Goal: Find specific page/section: Find specific page/section

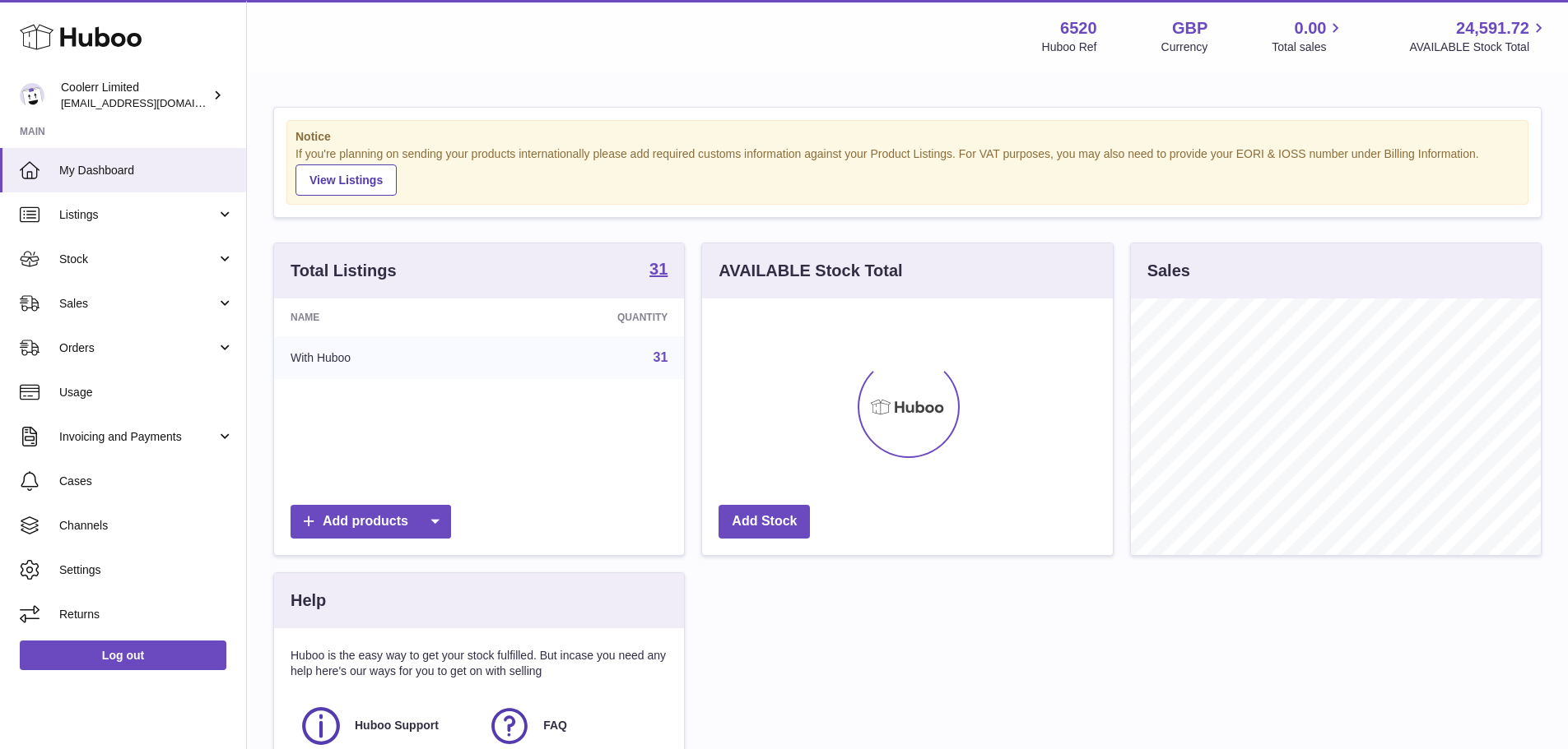
scroll to position [257, 410]
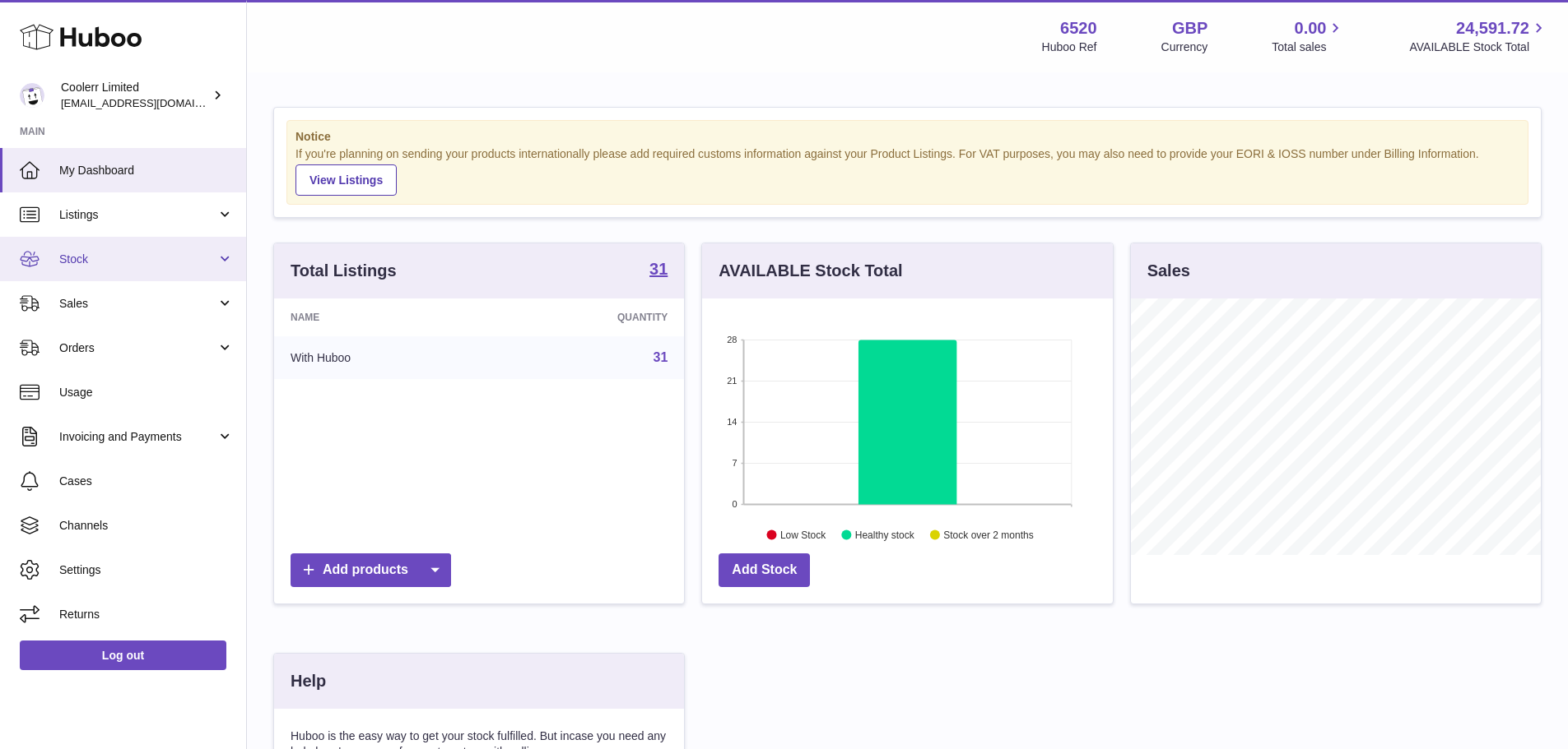
click at [188, 276] on link "Stock" at bounding box center [122, 260] width 246 height 45
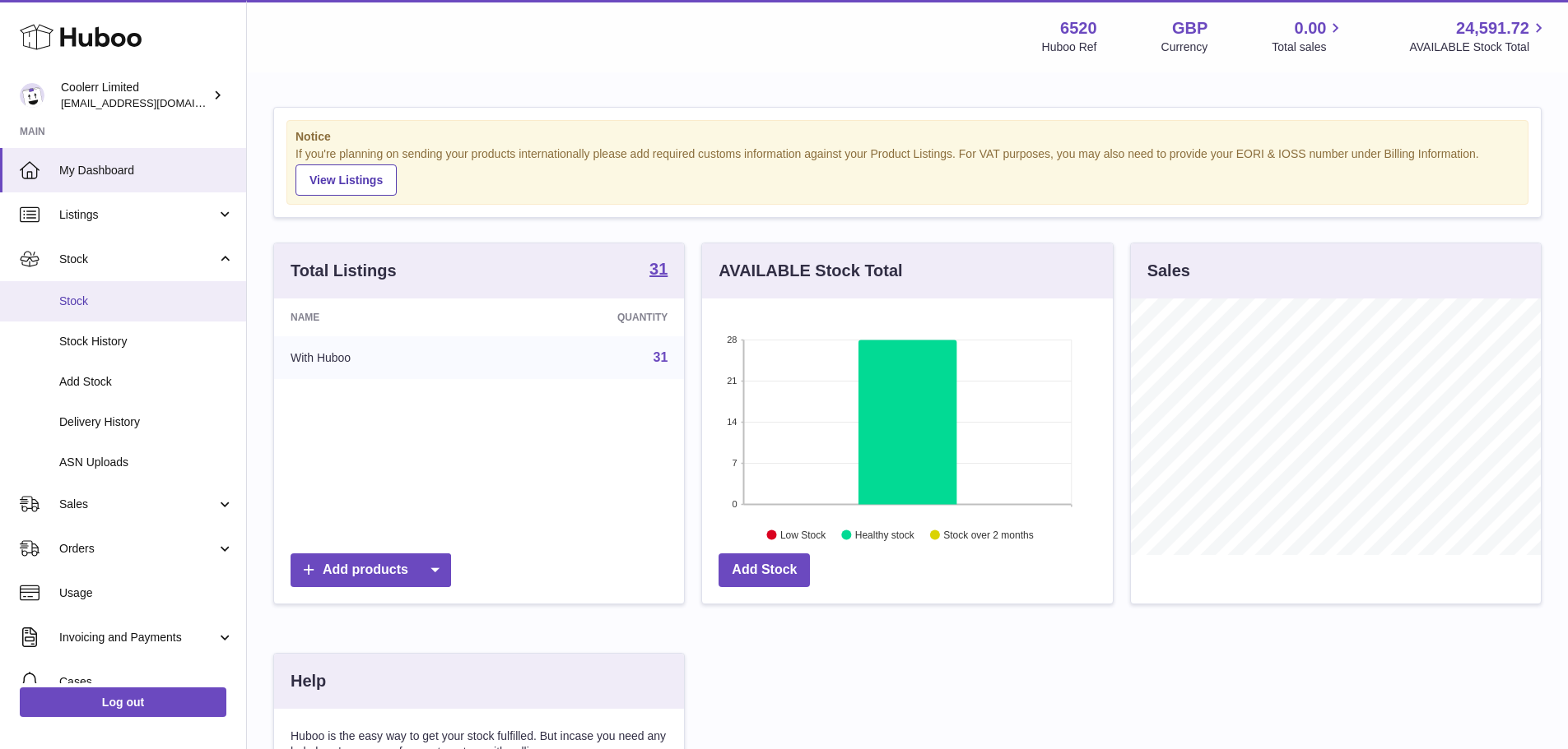
click at [183, 314] on link "Stock" at bounding box center [122, 301] width 246 height 40
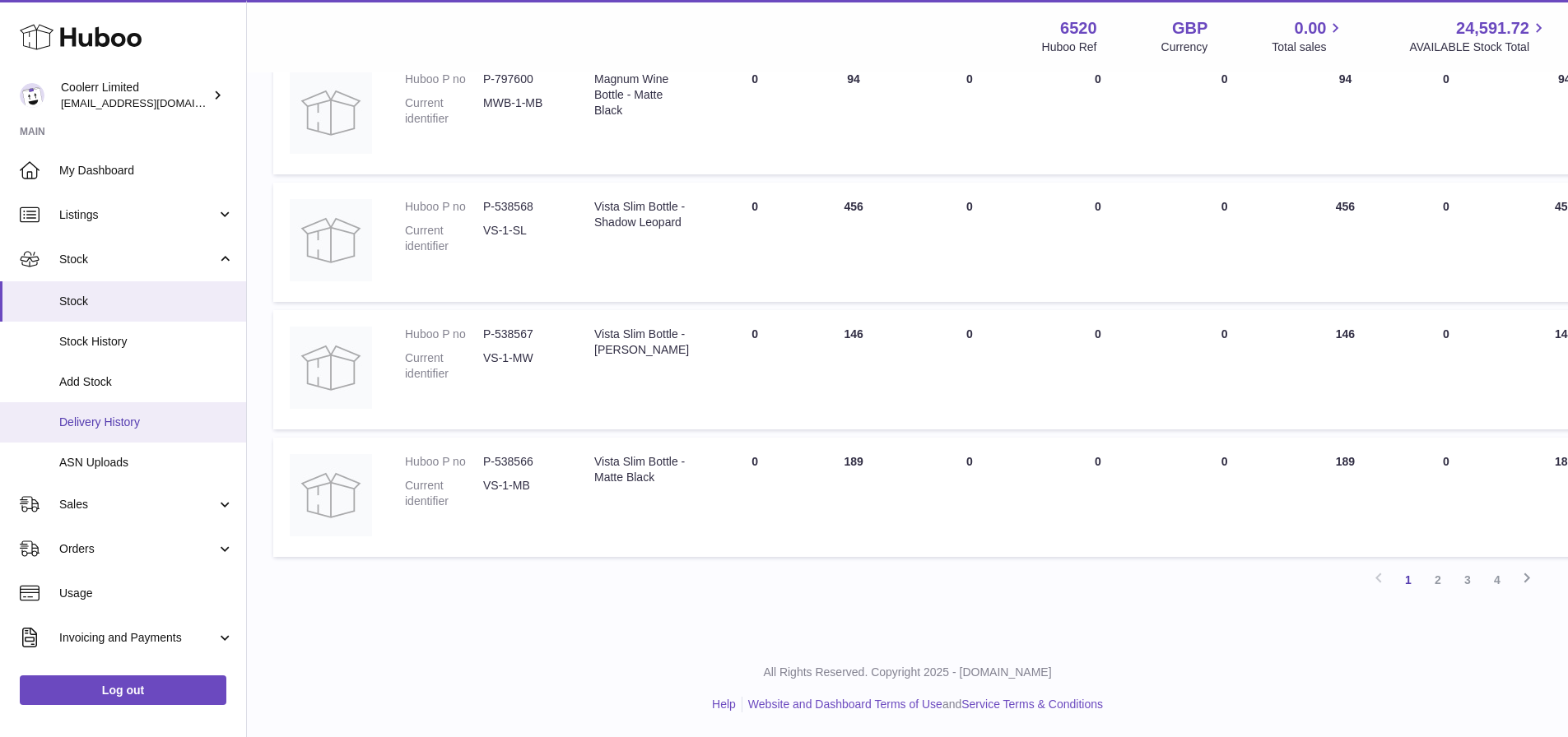
scroll to position [82, 0]
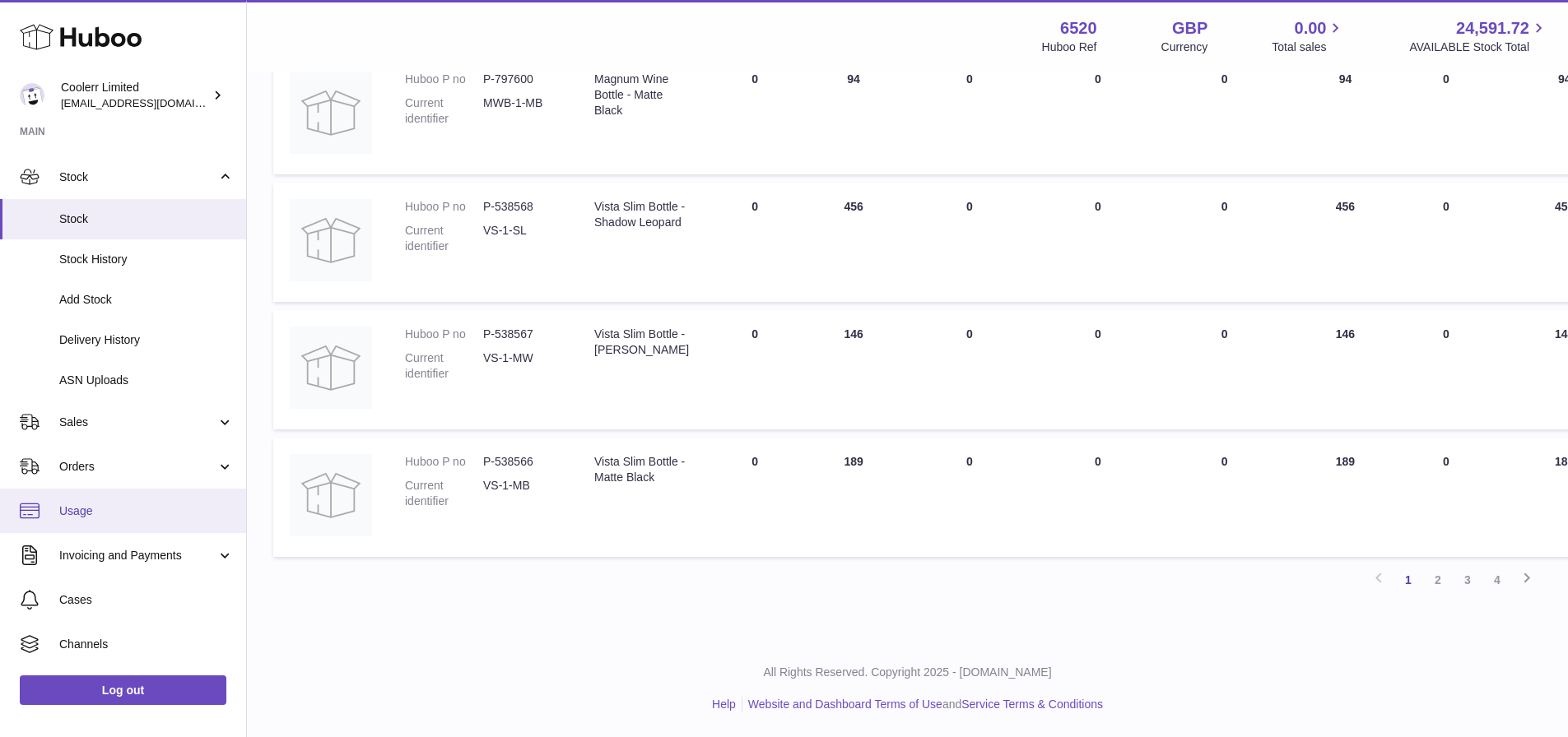
click at [108, 508] on span "Usage" at bounding box center [146, 511] width 175 height 16
